Goal: Information Seeking & Learning: Learn about a topic

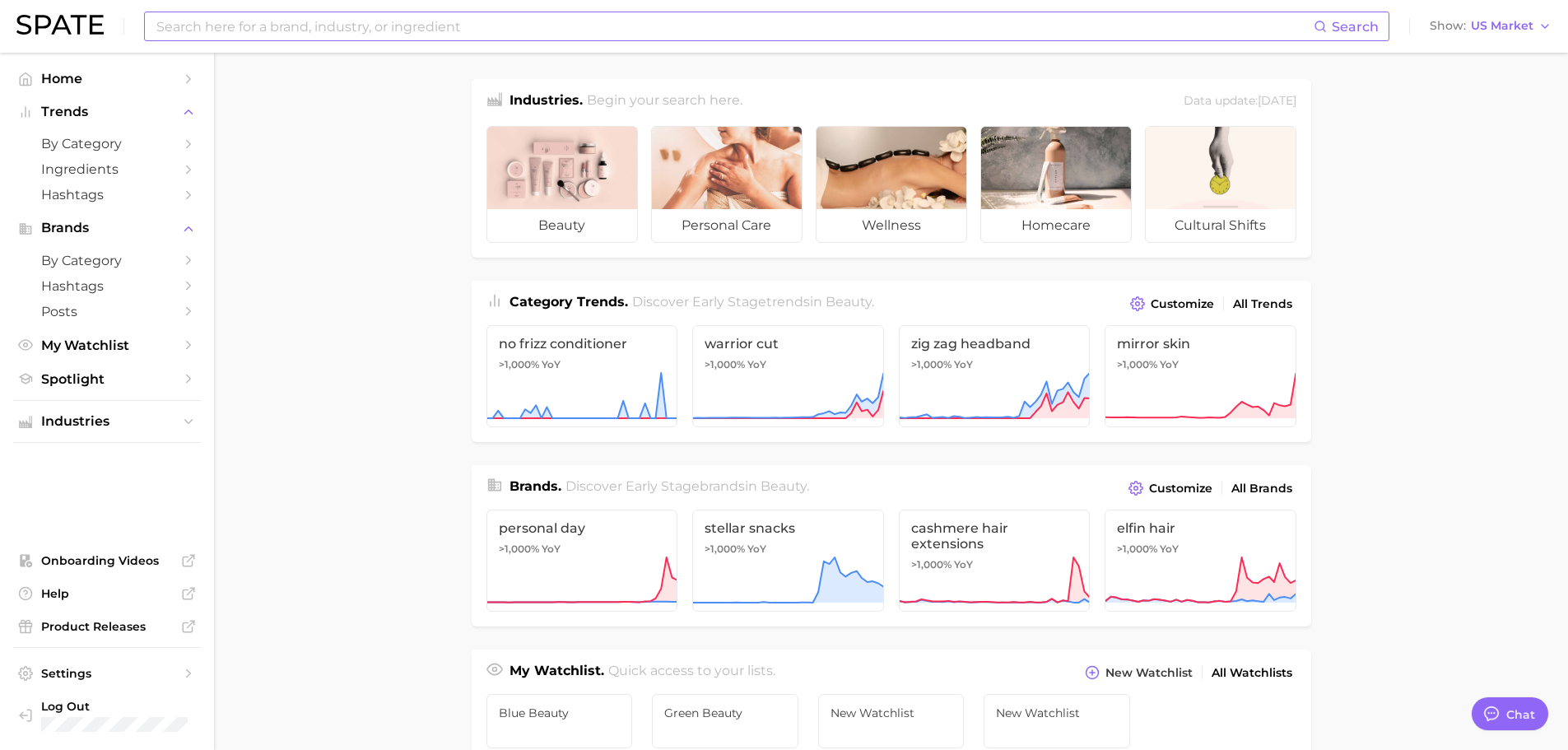
click at [450, 17] on input at bounding box center [735, 27] width 1159 height 28
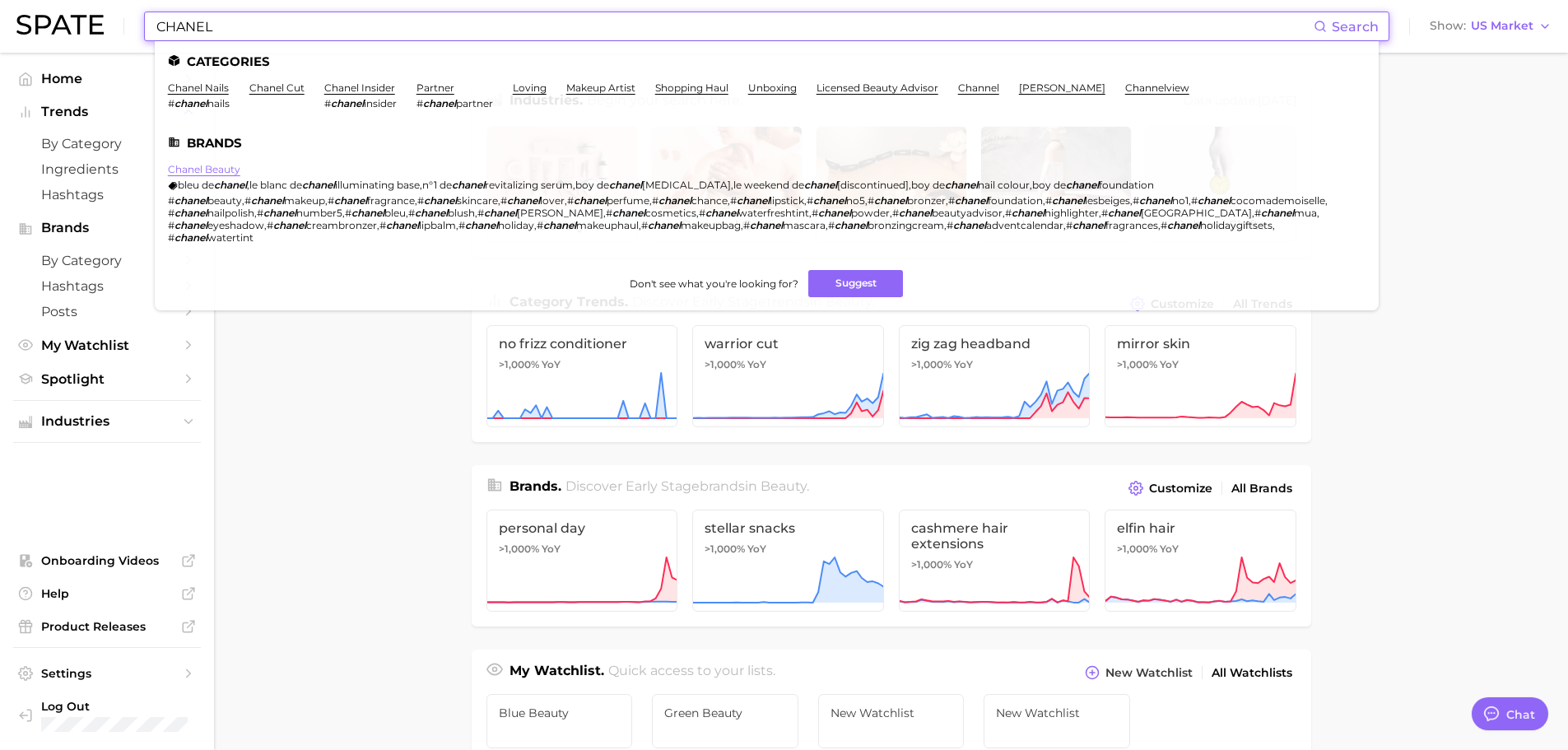
type input "CHANEL"
click at [191, 163] on link "chanel beauty" at bounding box center [203, 169] width 72 height 13
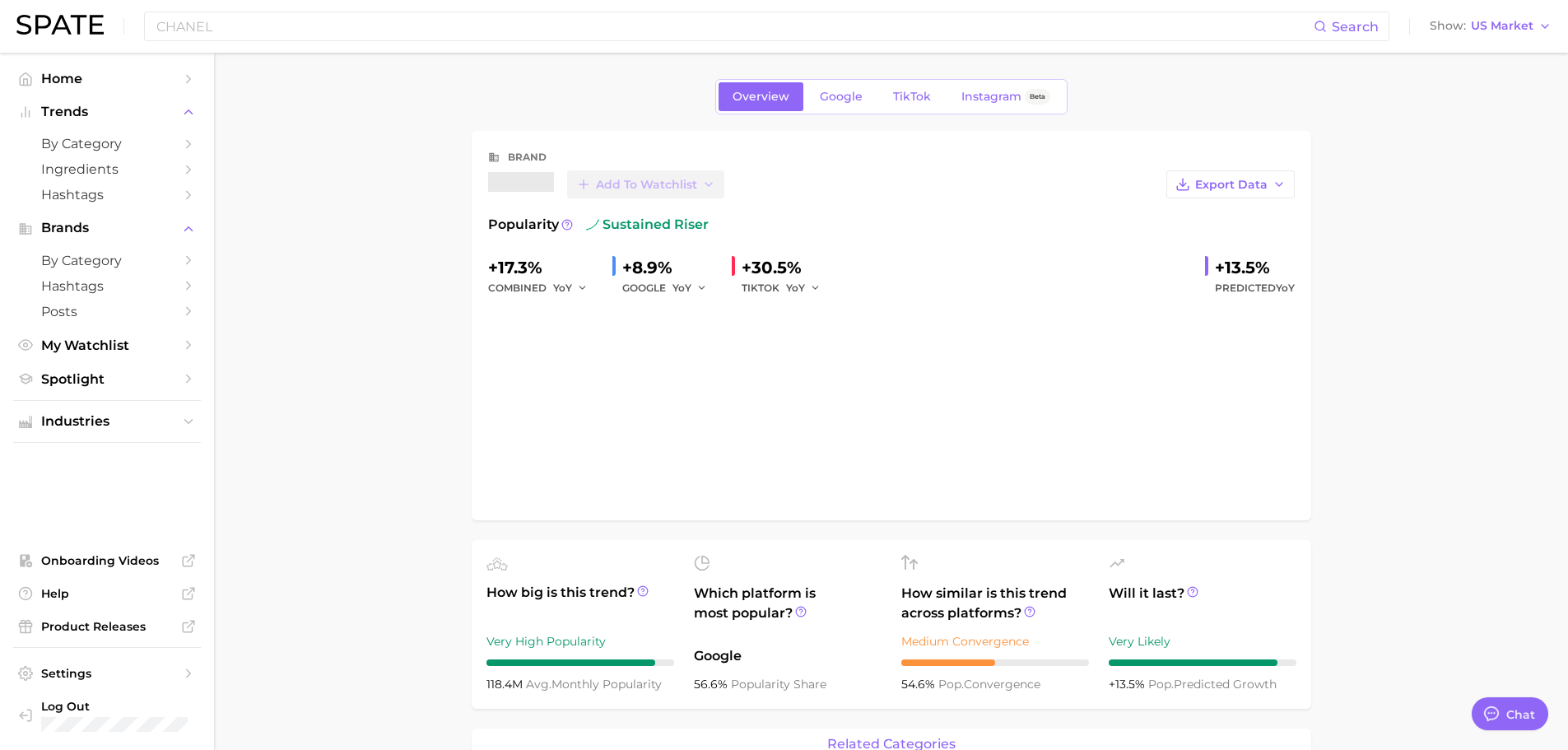
type textarea "x"
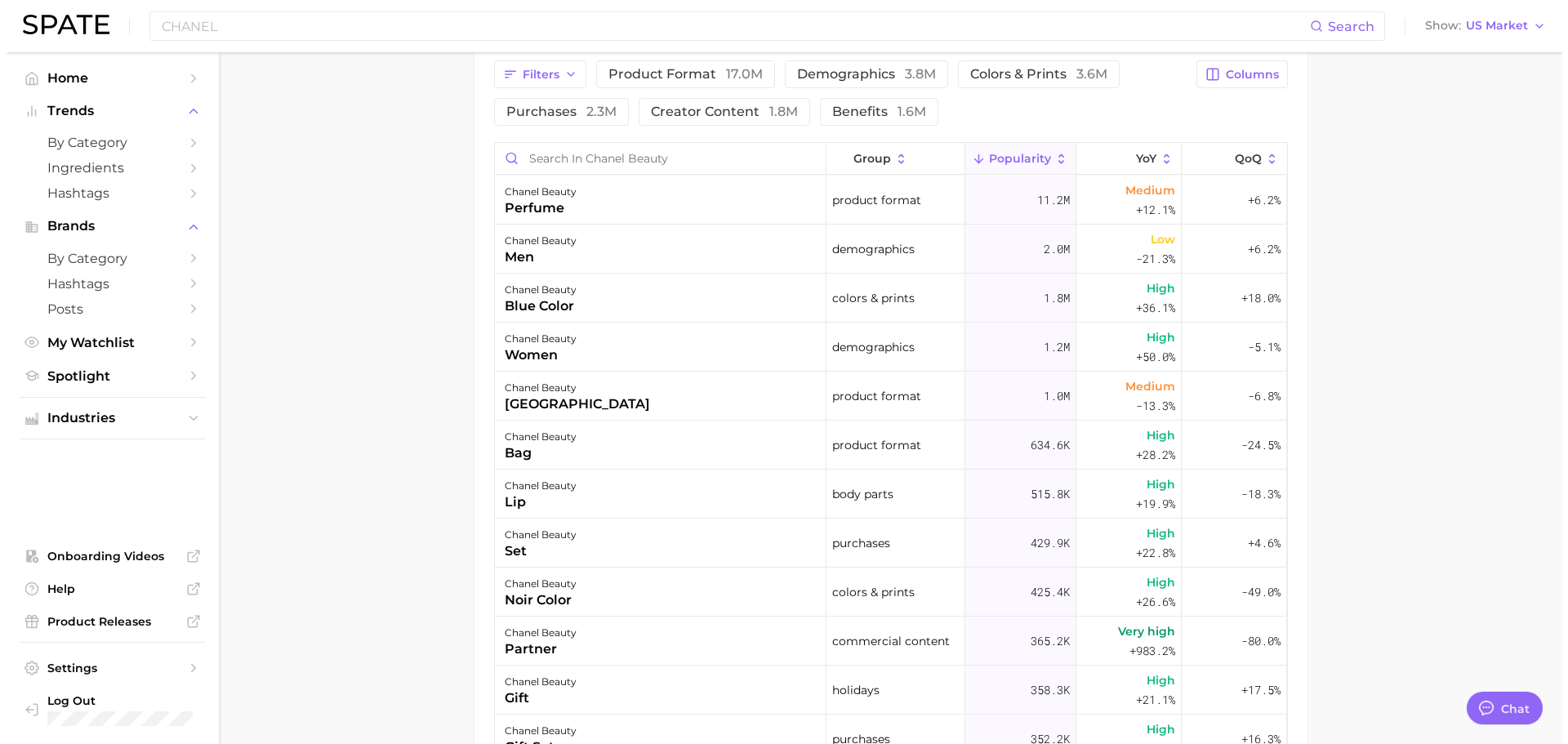
scroll to position [572, 0]
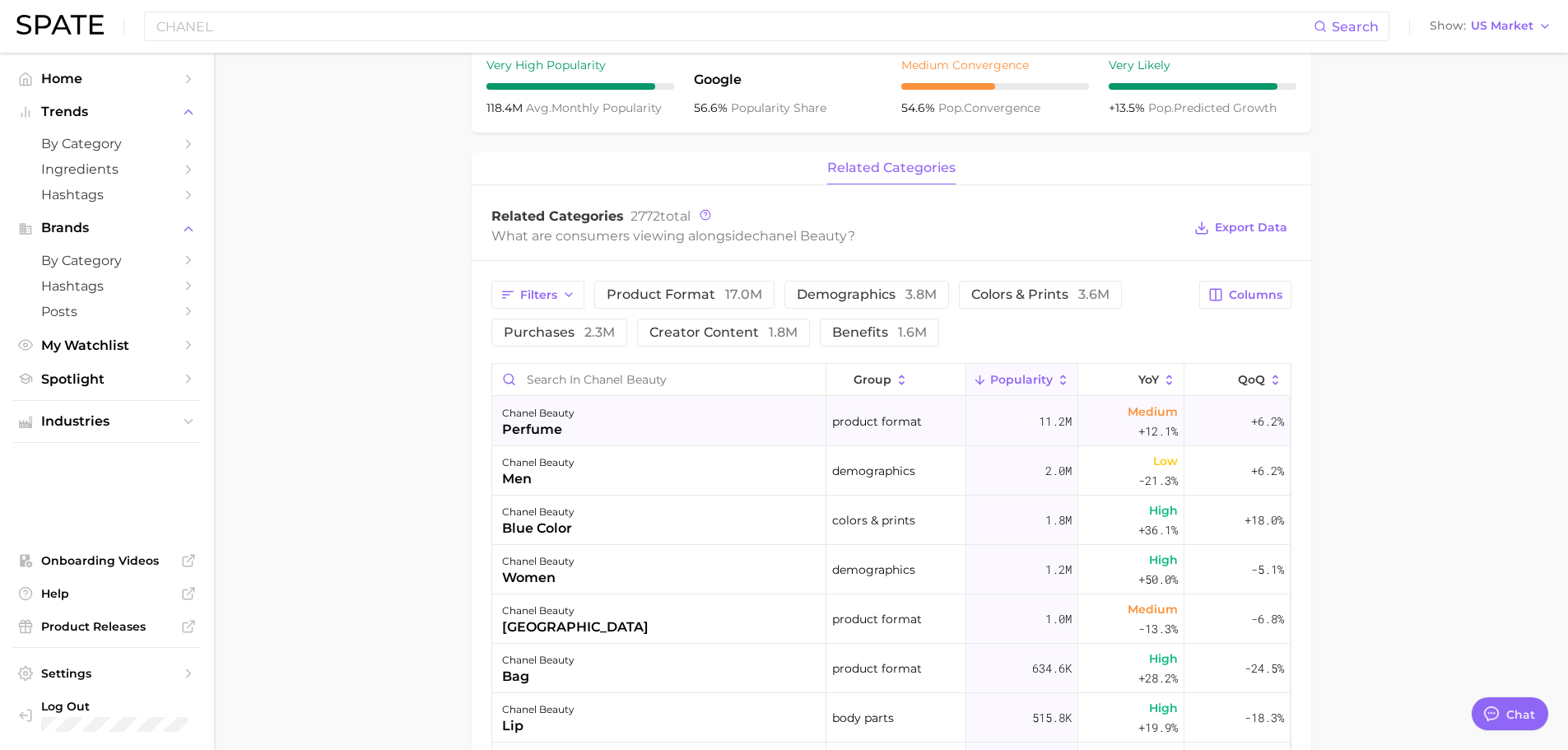
click at [575, 439] on div "chanel beauty perfume" at bounding box center [660, 421] width 335 height 49
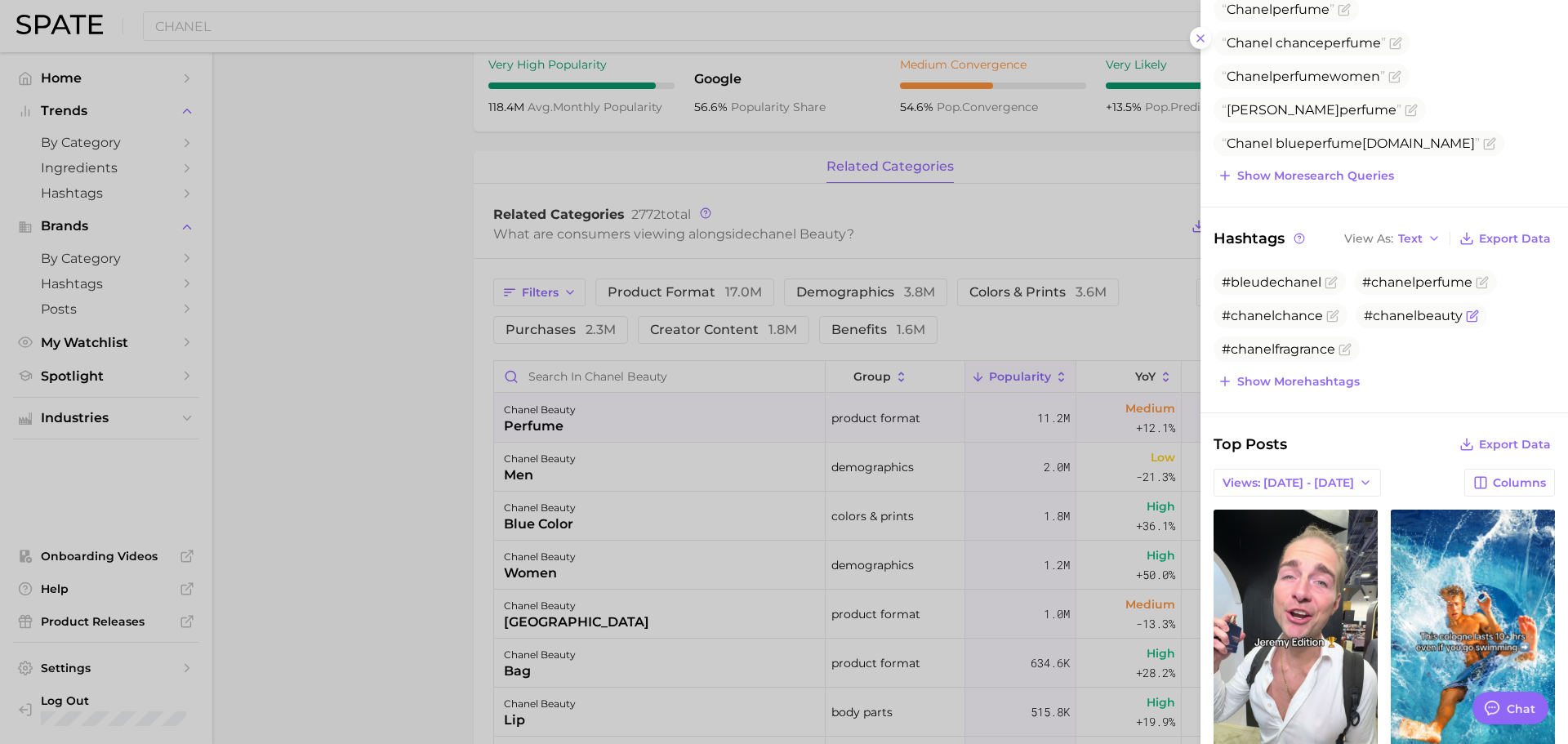
scroll to position [327, 0]
click at [1427, 235] on icon "button" at bounding box center [1433, 237] width 13 height 13
click at [1402, 282] on button "Table" at bounding box center [1429, 294] width 179 height 29
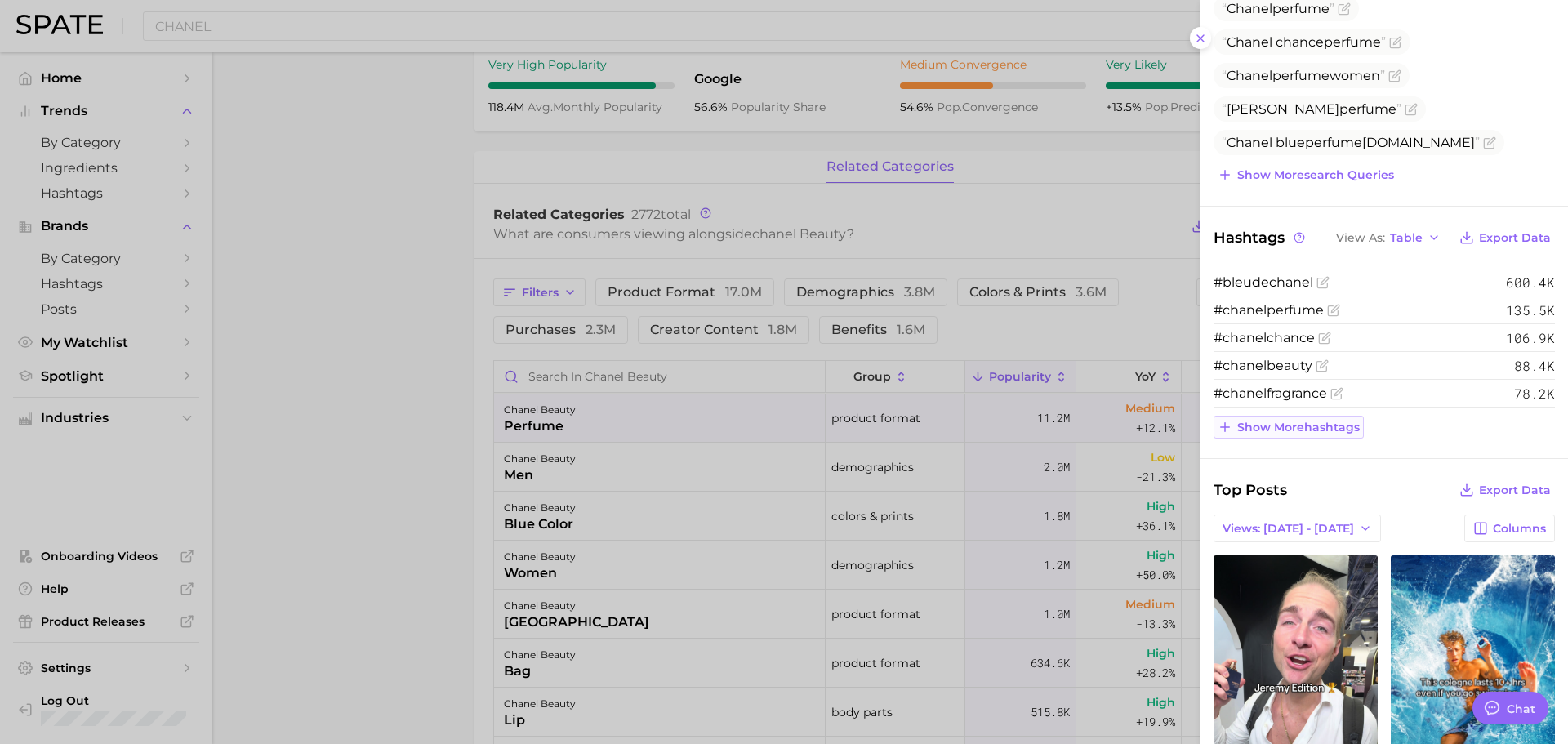
click at [1325, 426] on span "Show more hashtags" at bounding box center [1298, 427] width 122 height 14
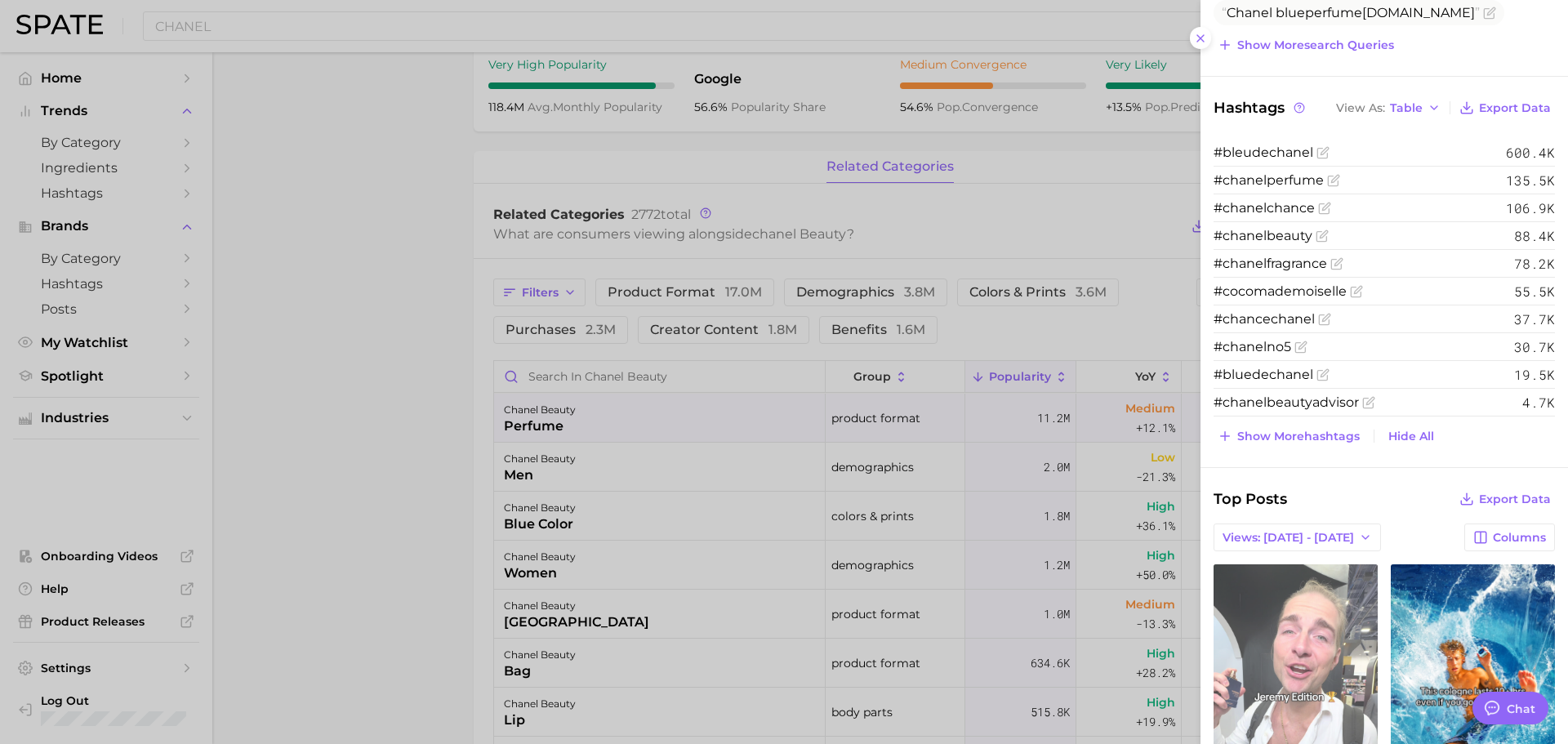
scroll to position [0, 0]
